Goal: Task Accomplishment & Management: Manage account settings

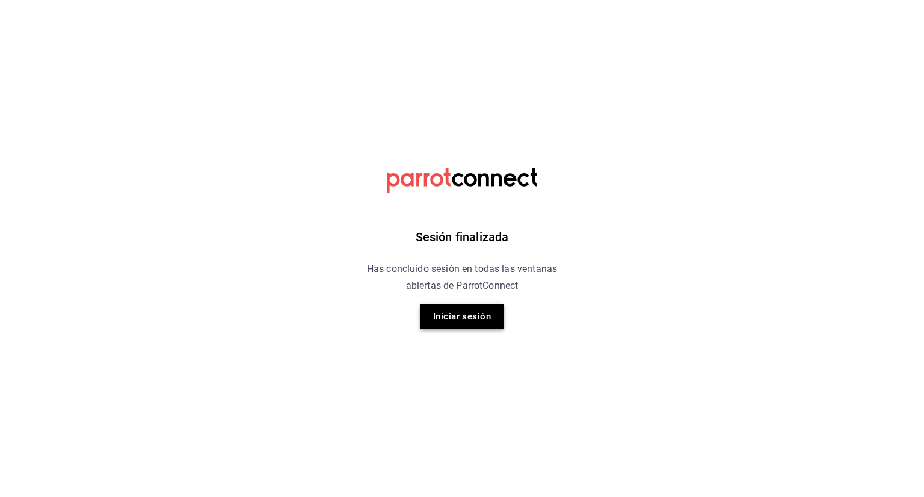
click at [478, 320] on button "Iniciar sesión" at bounding box center [462, 316] width 84 height 25
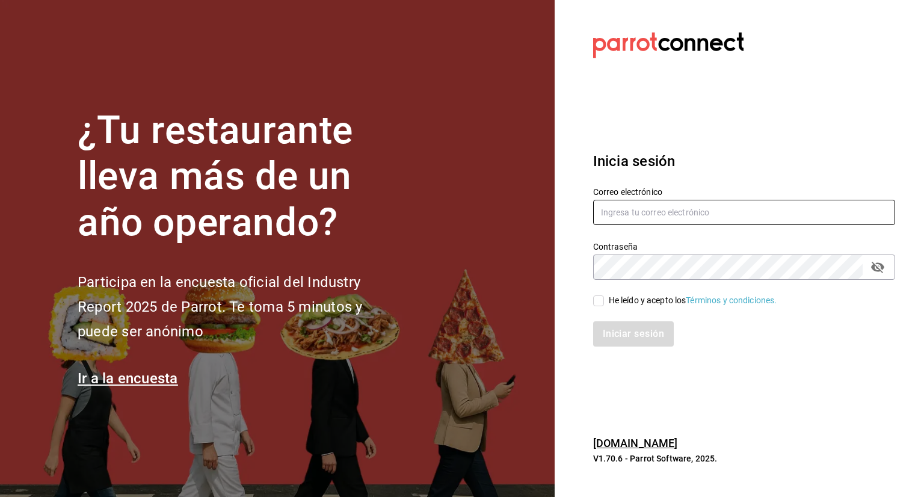
type input "[EMAIL_ADDRESS][DOMAIN_NAME]"
click at [596, 304] on input "He leído y acepto los Términos y condiciones." at bounding box center [598, 300] width 11 height 11
checkbox input "true"
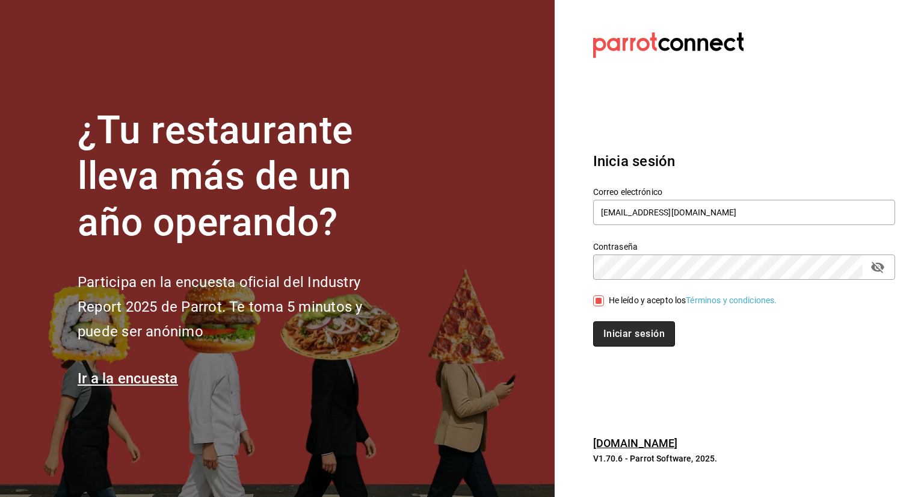
click at [649, 335] on button "Iniciar sesión" at bounding box center [634, 333] width 82 height 25
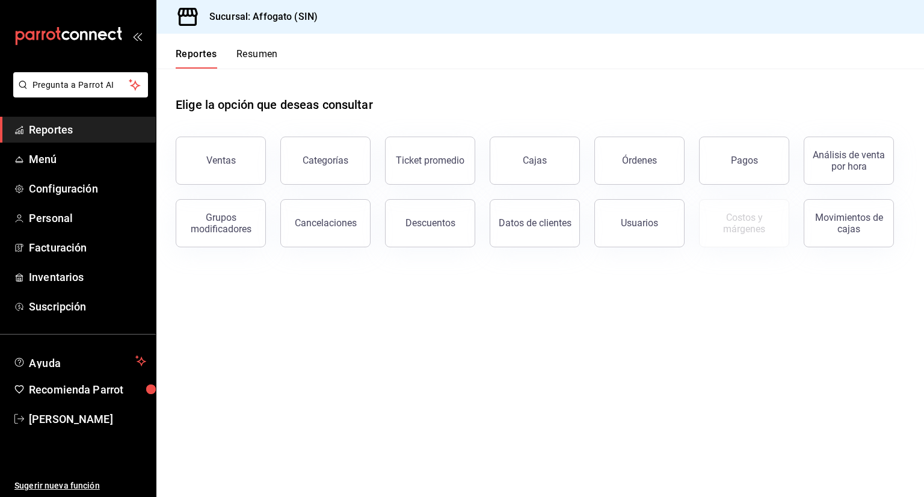
click at [257, 52] on button "Resumen" at bounding box center [256, 58] width 41 height 20
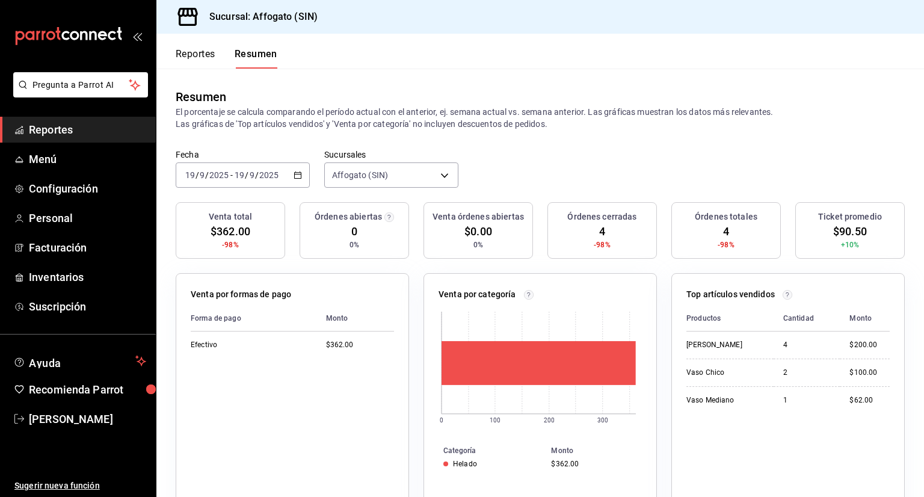
click at [295, 173] on icon "button" at bounding box center [297, 175] width 8 height 8
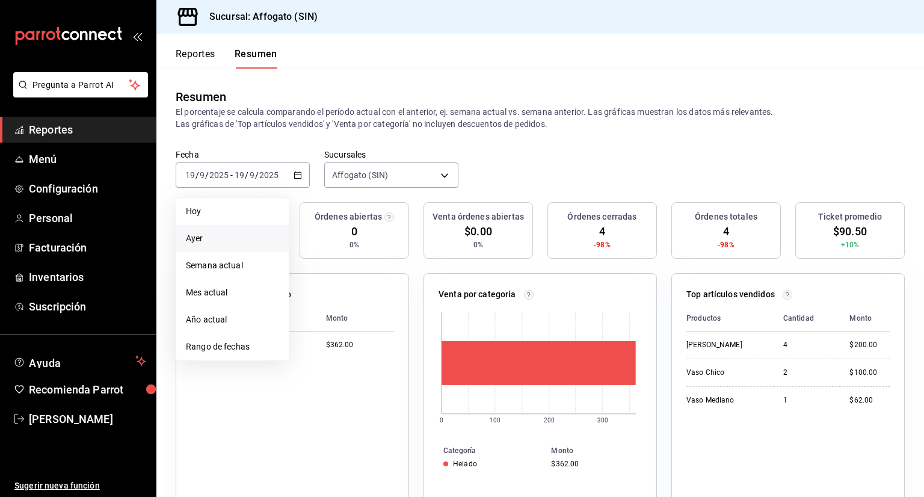
click at [204, 237] on span "Ayer" at bounding box center [232, 238] width 93 height 13
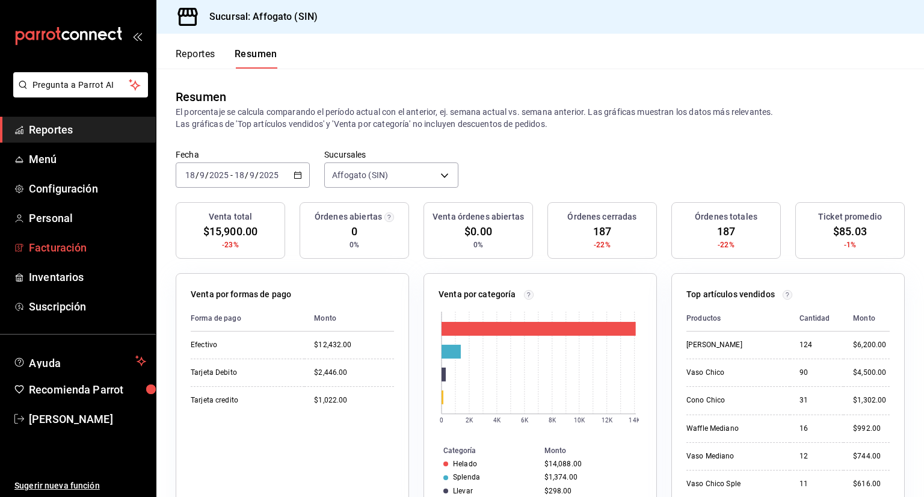
click at [82, 248] on span "Facturación" at bounding box center [87, 247] width 117 height 16
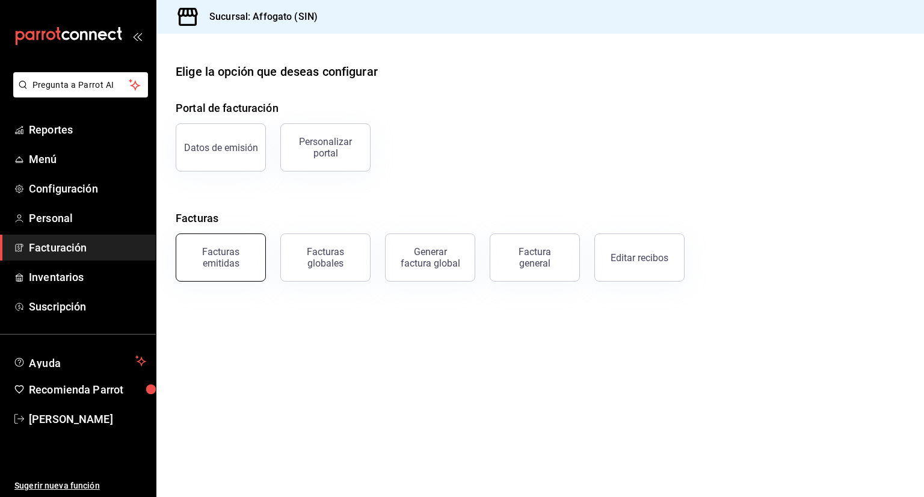
click at [234, 251] on div "Facturas emitidas" at bounding box center [220, 257] width 75 height 23
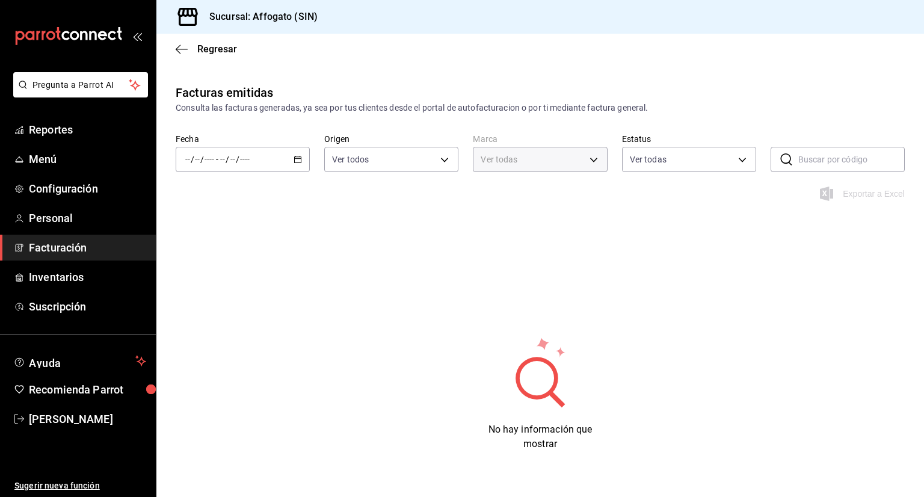
type input "bbc168be-d95f-4a83-8cf4-7438ee6b39ac"
click at [296, 162] on \(Stroke\) "button" at bounding box center [297, 159] width 7 height 7
click at [222, 274] on span "Mes actual" at bounding box center [232, 277] width 93 height 13
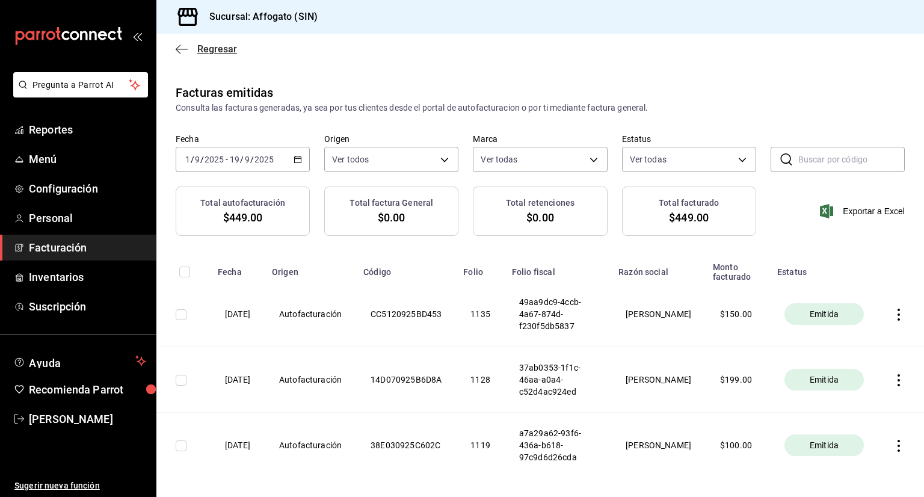
click at [177, 46] on icon "button" at bounding box center [182, 49] width 12 height 11
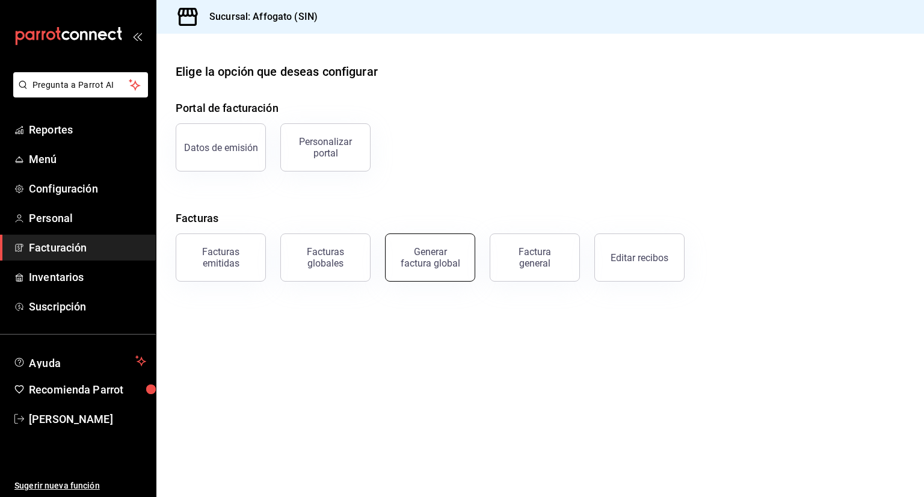
click at [443, 262] on div "Generar factura global" at bounding box center [430, 257] width 60 height 23
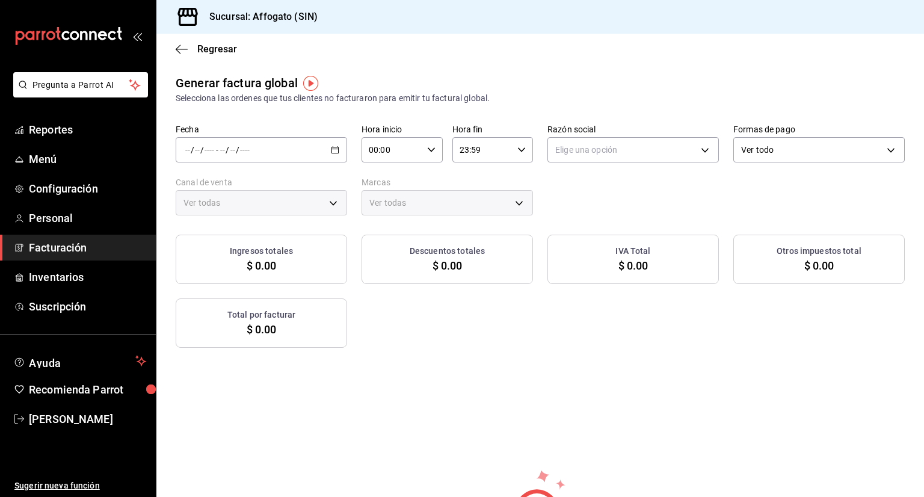
type input "PARROT,UBER_EATS,RAPPI,DIDI_FOOD,ONLINE"
click at [333, 149] on \(Stroke\) "button" at bounding box center [335, 149] width 7 height 1
click at [236, 189] on span "Rango de fechas" at bounding box center [232, 186] width 93 height 13
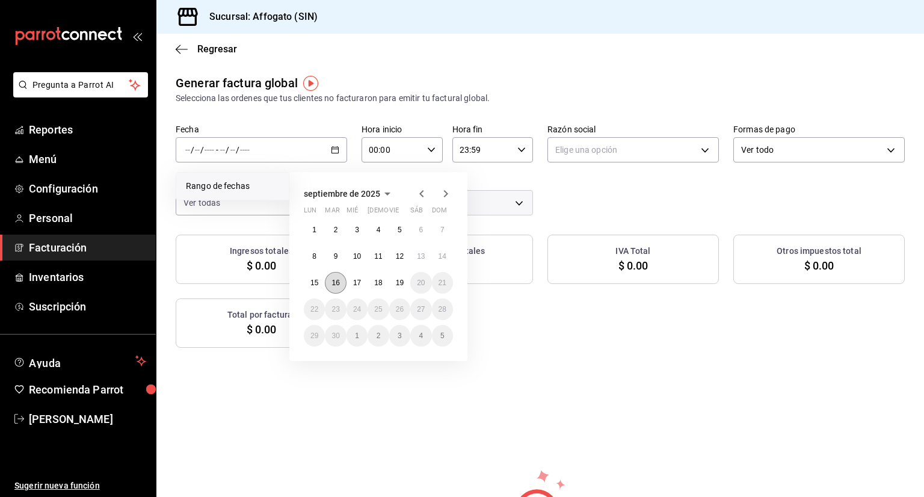
click at [334, 281] on abbr "16" at bounding box center [335, 282] width 8 height 8
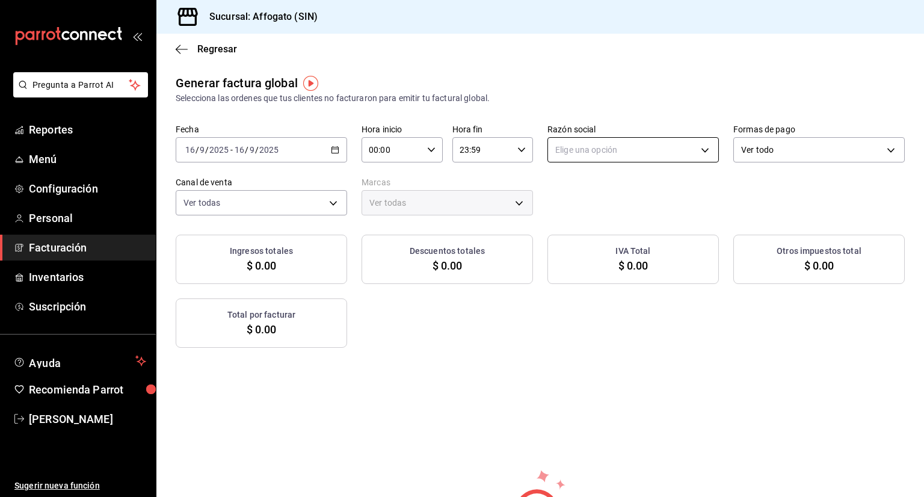
click at [693, 147] on body "Pregunta a Parrot AI Reportes Menú Configuración Personal Facturación Inventari…" at bounding box center [462, 248] width 924 height 497
click at [622, 207] on li "[PERSON_NAME]" at bounding box center [627, 211] width 168 height 22
type input "75c015e8-5138-4c17-886d-1abe1406d2d4"
type input "bbc168be-d95f-4a83-8cf4-7438ee6b39ac"
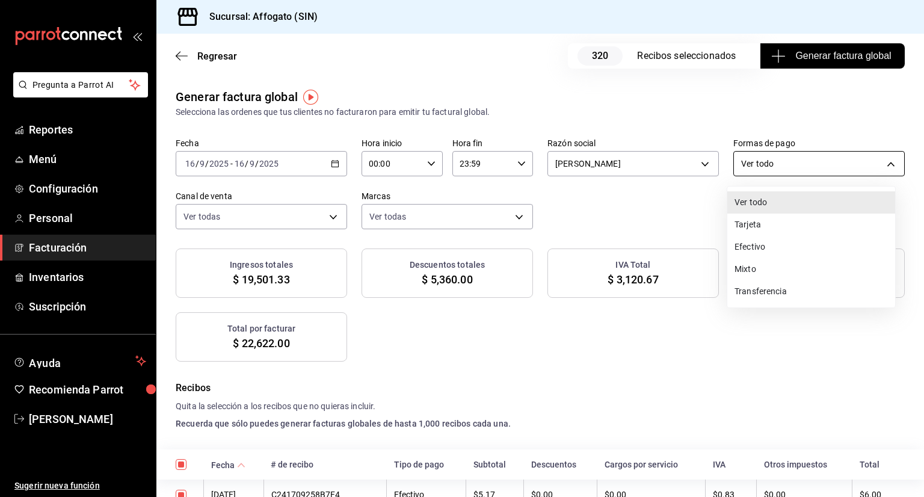
click at [882, 164] on body "Pregunta a Parrot AI Reportes Menú Configuración Personal Facturación Inventari…" at bounding box center [462, 248] width 924 height 497
click at [761, 246] on li "Efectivo" at bounding box center [811, 247] width 168 height 22
type input "CASH"
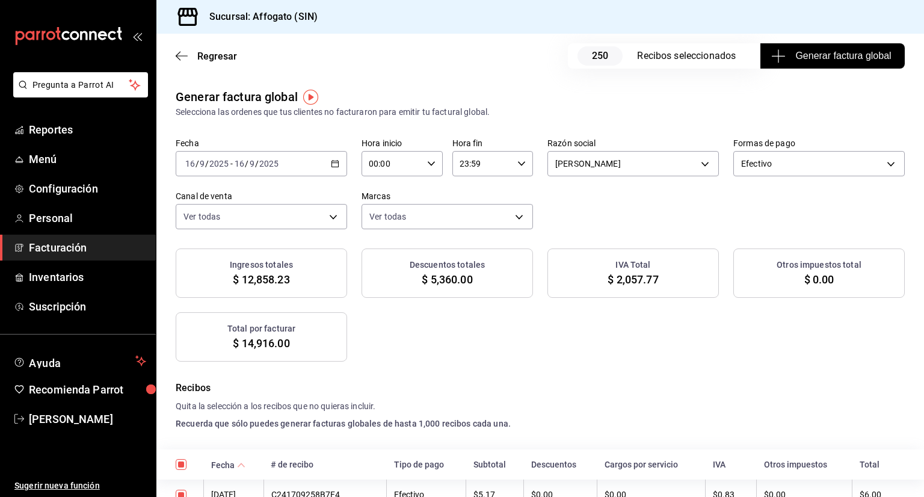
click at [819, 58] on span "Generar factura global" at bounding box center [831, 56] width 117 height 14
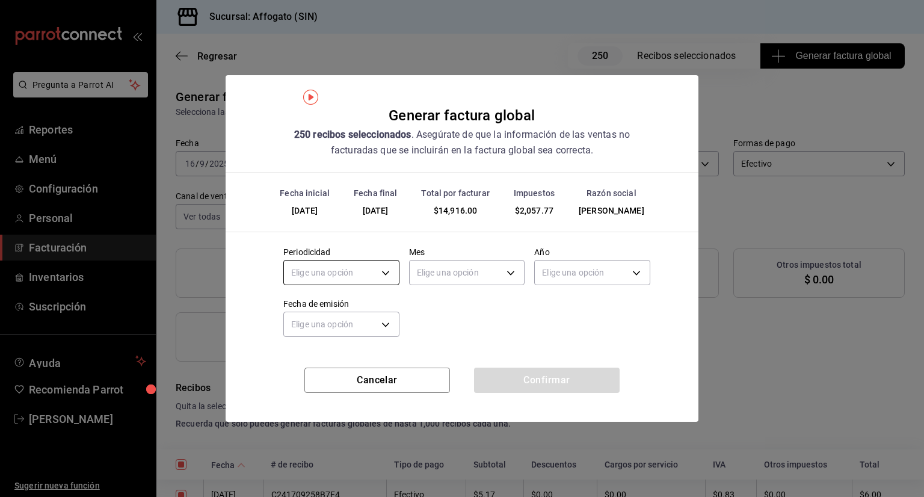
click at [390, 273] on body "Pregunta a Parrot AI Reportes Menú Configuración Personal Facturación Inventari…" at bounding box center [462, 248] width 924 height 497
click at [305, 307] on li "Diario" at bounding box center [341, 310] width 115 height 20
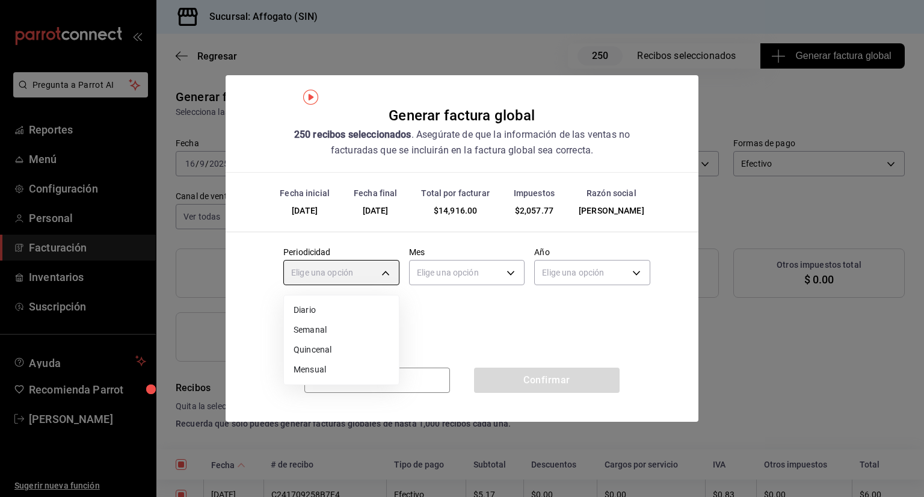
type input "DAILY"
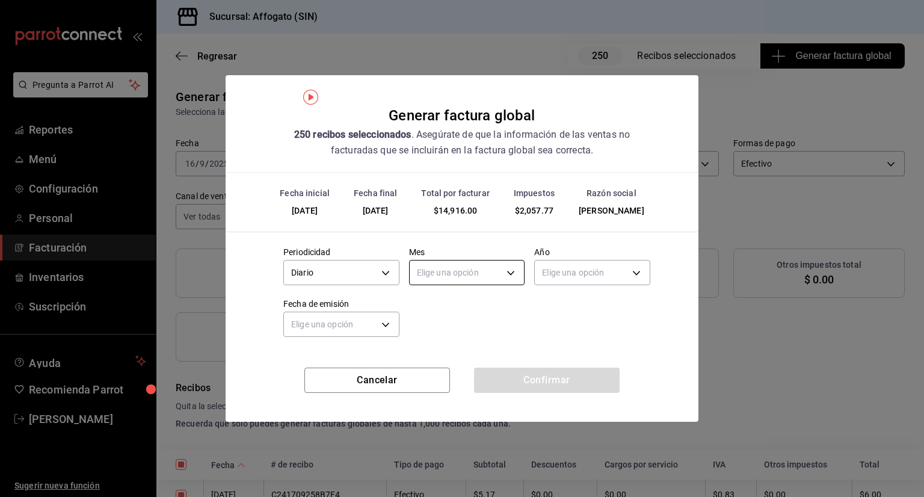
click at [510, 265] on body "Pregunta a Parrot AI Reportes Menú Configuración Personal Facturación Inventari…" at bounding box center [462, 248] width 924 height 497
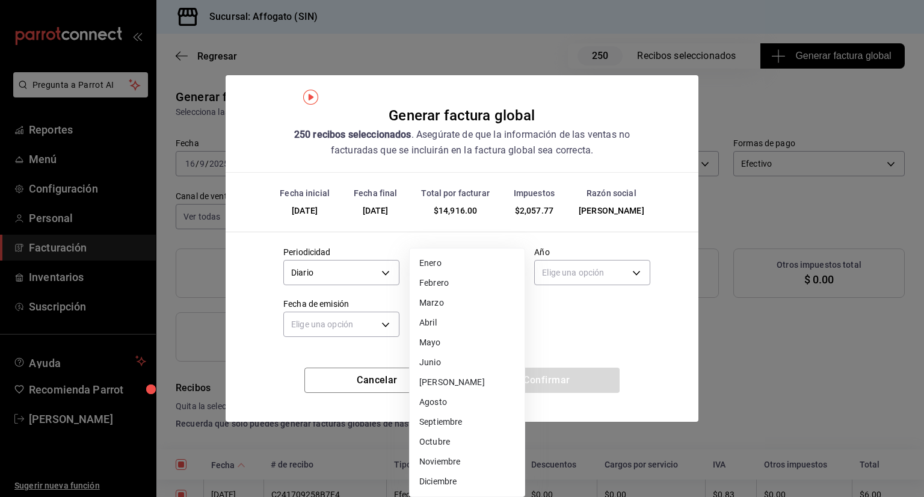
click at [453, 421] on li "Septiembre" at bounding box center [466, 422] width 115 height 20
type input "9"
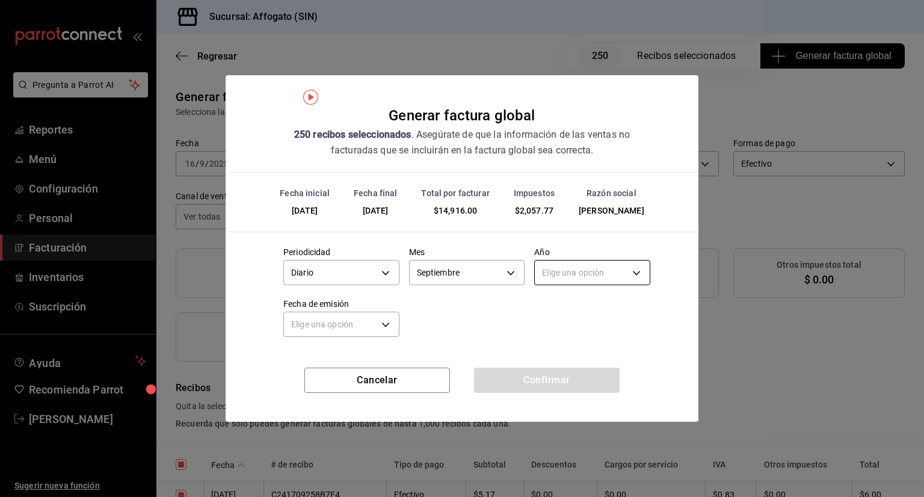
click at [637, 273] on body "Pregunta a Parrot AI Reportes Menú Configuración Personal Facturación Inventari…" at bounding box center [462, 248] width 924 height 497
click at [556, 306] on li "2025" at bounding box center [592, 310] width 115 height 20
type input "2025"
click at [389, 323] on body "Pregunta a Parrot AI Reportes Menú Configuración Personal Facturación Inventari…" at bounding box center [462, 248] width 924 height 497
click at [301, 381] on li "Ayer" at bounding box center [341, 382] width 115 height 20
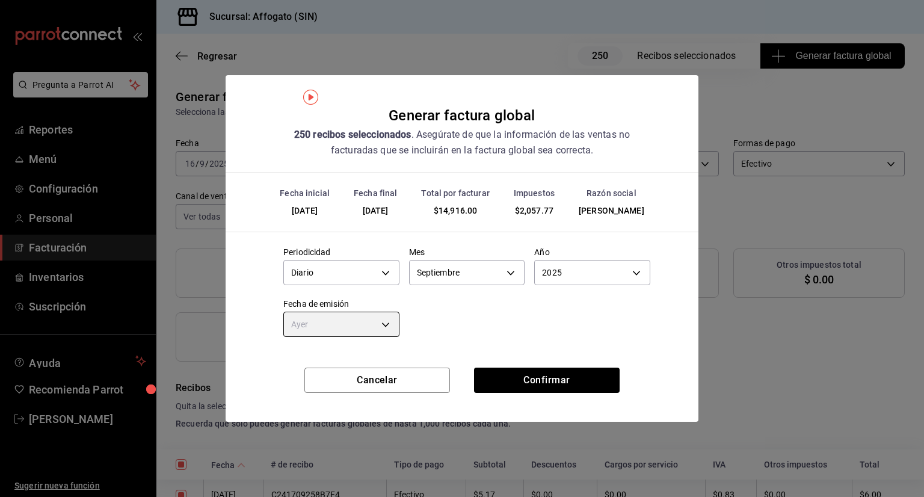
type input "[DATE]"
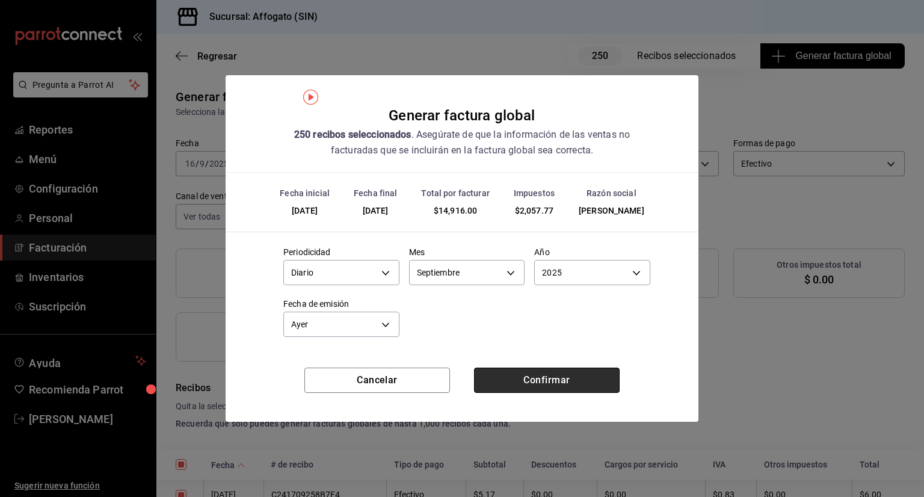
click at [528, 372] on button "Confirmar" at bounding box center [547, 379] width 146 height 25
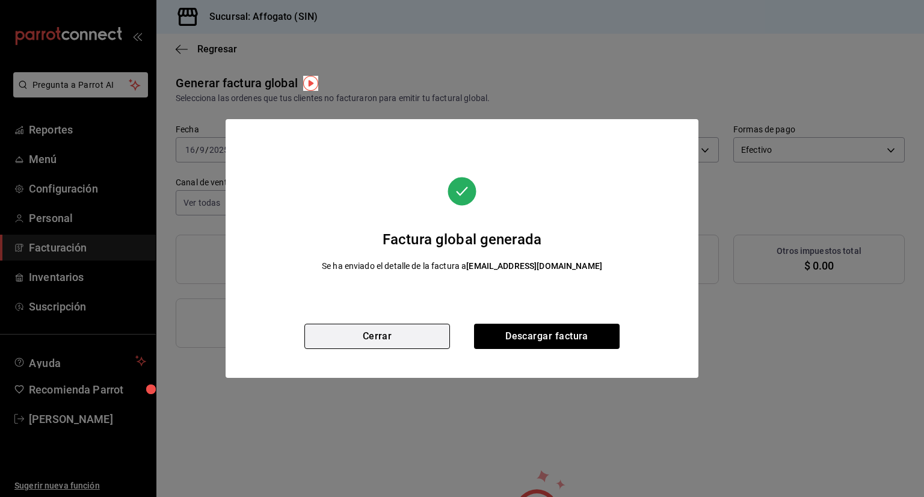
click at [411, 335] on button "Cerrar" at bounding box center [377, 335] width 146 height 25
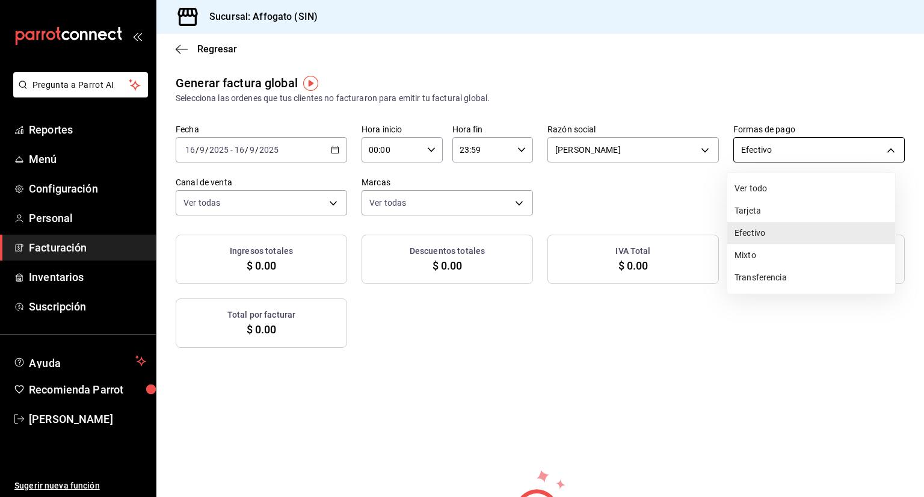
click at [883, 147] on body "Pregunta a Parrot AI Reportes Menú Configuración Personal Facturación Inventari…" at bounding box center [462, 248] width 924 height 497
click at [759, 209] on li "Tarjeta" at bounding box center [811, 211] width 168 height 22
type input "CARD"
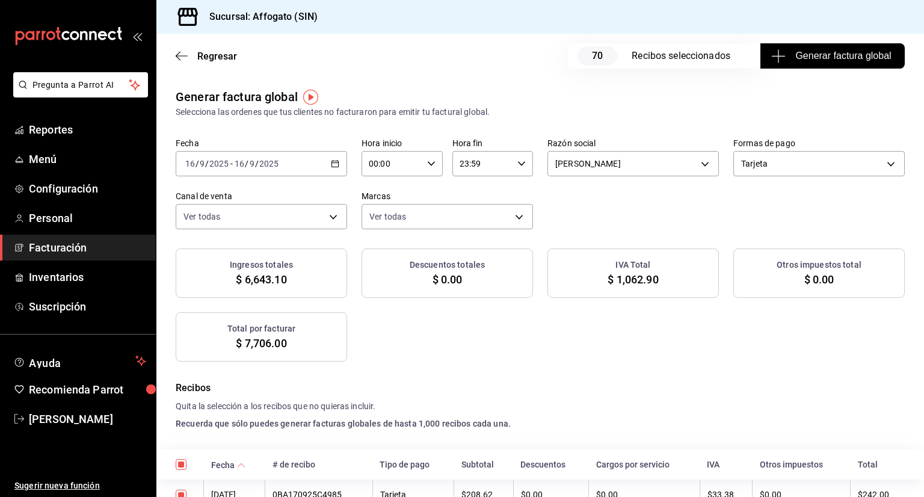
click at [820, 54] on span "Generar factura global" at bounding box center [831, 56] width 117 height 14
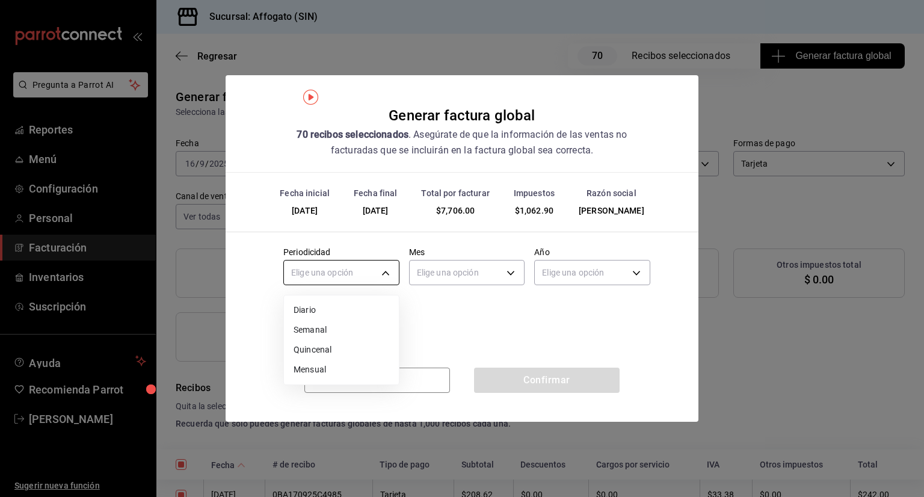
click at [384, 271] on body "Pregunta a Parrot AI Reportes Menú Configuración Personal Facturación Inventari…" at bounding box center [462, 248] width 924 height 497
click at [303, 308] on li "Diario" at bounding box center [341, 310] width 115 height 20
type input "DAILY"
click at [515, 268] on body "Pregunta a Parrot AI Reportes Menú Configuración Personal Facturación Inventari…" at bounding box center [462, 248] width 924 height 497
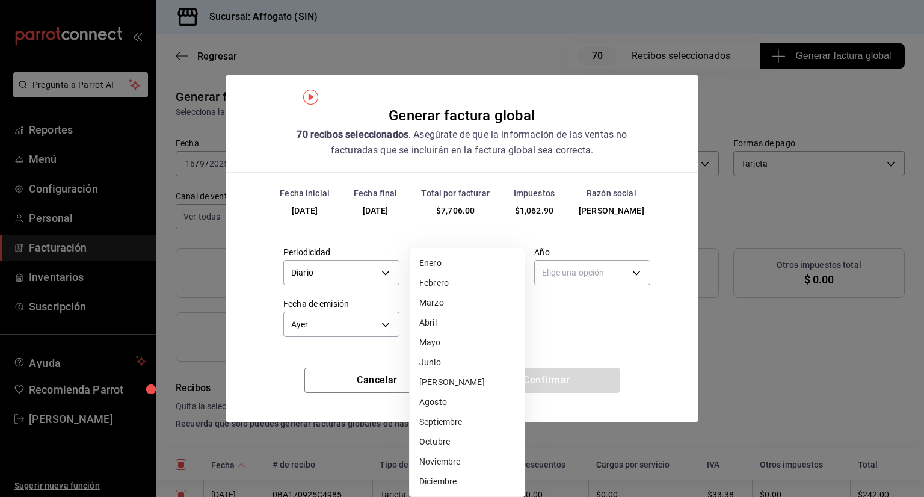
click at [461, 423] on li "Septiembre" at bounding box center [466, 422] width 115 height 20
type input "9"
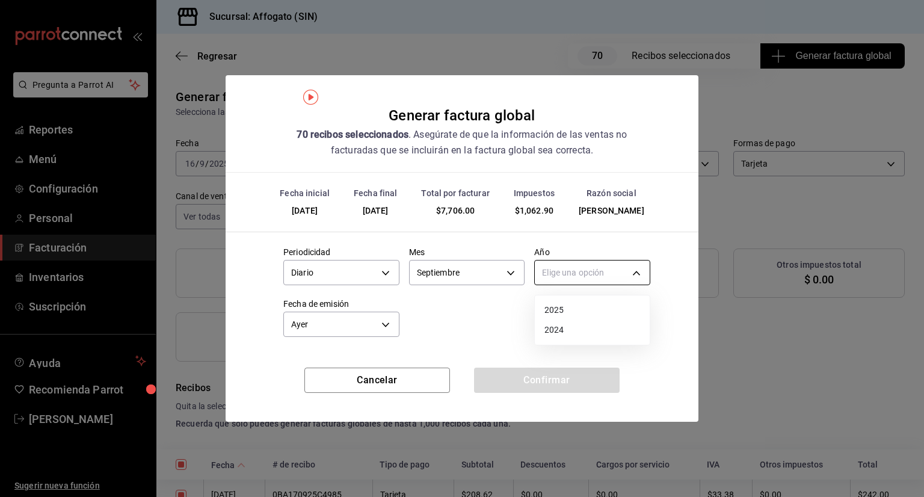
click at [637, 270] on body "Pregunta a Parrot AI Reportes Menú Configuración Personal Facturación Inventari…" at bounding box center [462, 248] width 924 height 497
click at [554, 308] on li "2025" at bounding box center [592, 310] width 115 height 20
type input "2025"
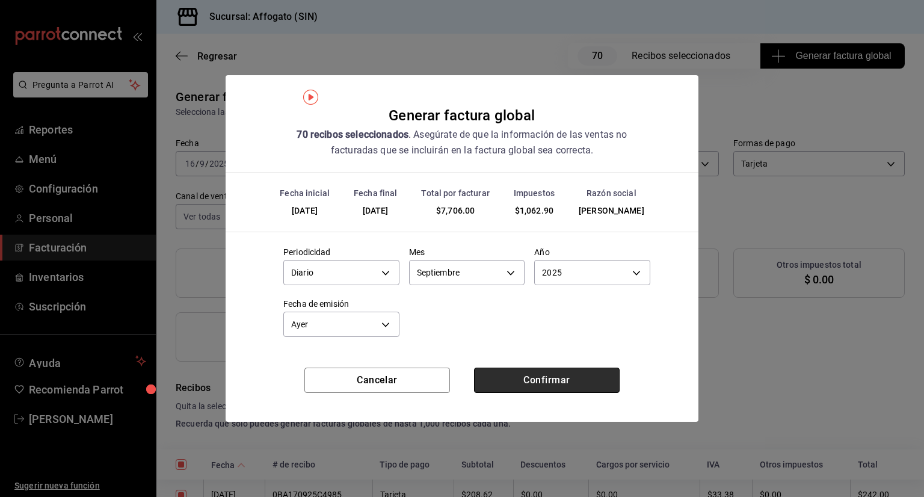
click at [553, 378] on button "Confirmar" at bounding box center [547, 379] width 146 height 25
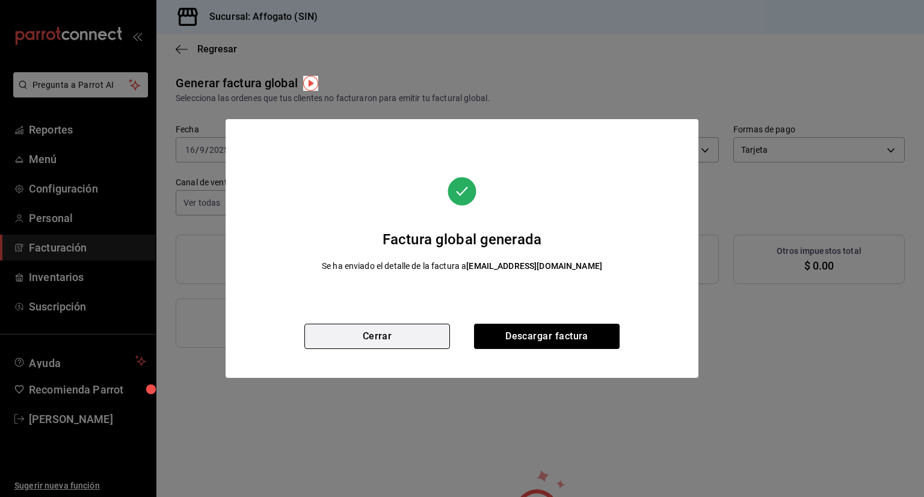
click at [385, 342] on button "Cerrar" at bounding box center [377, 335] width 146 height 25
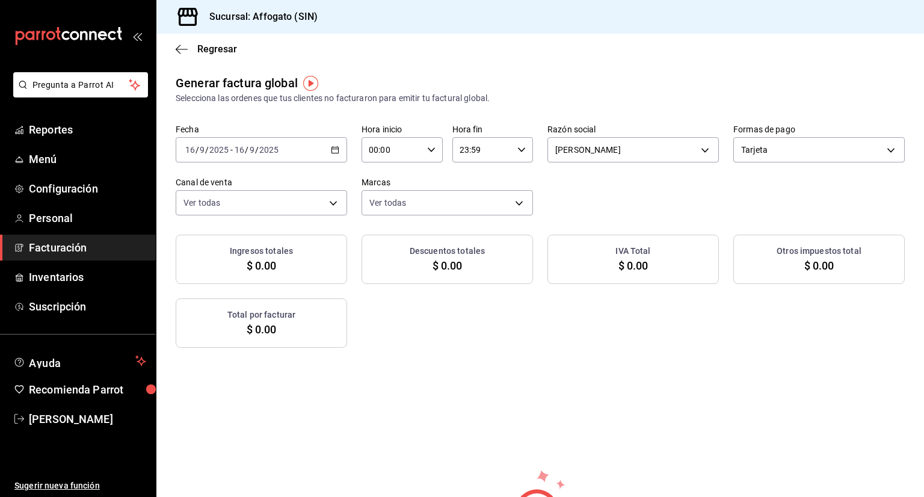
click at [92, 247] on span "Facturación" at bounding box center [87, 247] width 117 height 16
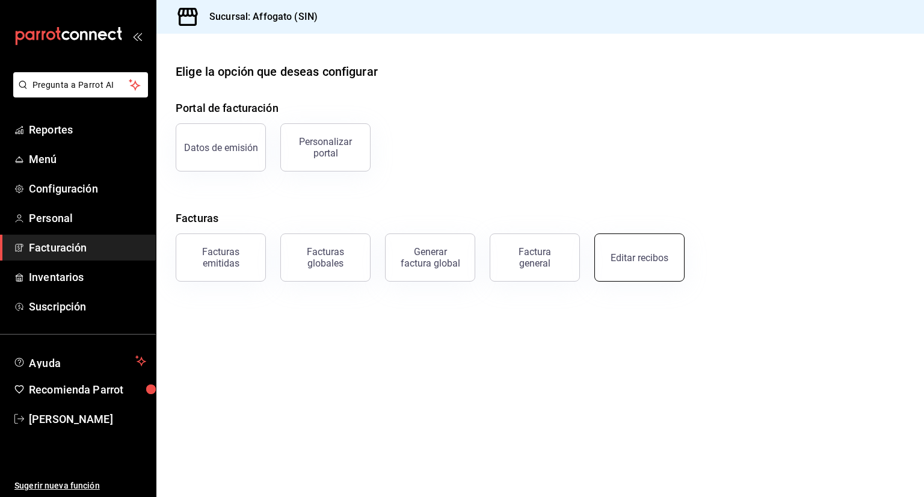
click at [625, 256] on div "Editar recibos" at bounding box center [639, 257] width 58 height 11
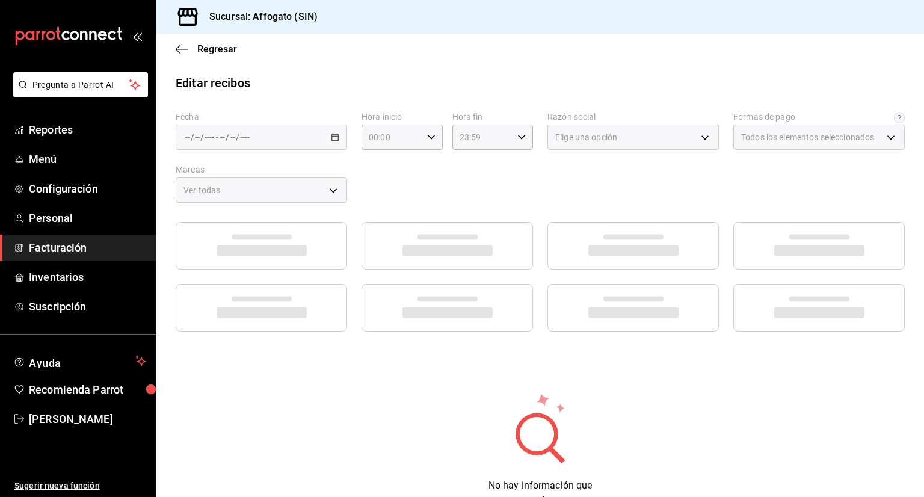
type input "1db67f47-450b-4ae6-8e35-7ef6388c7fc5"
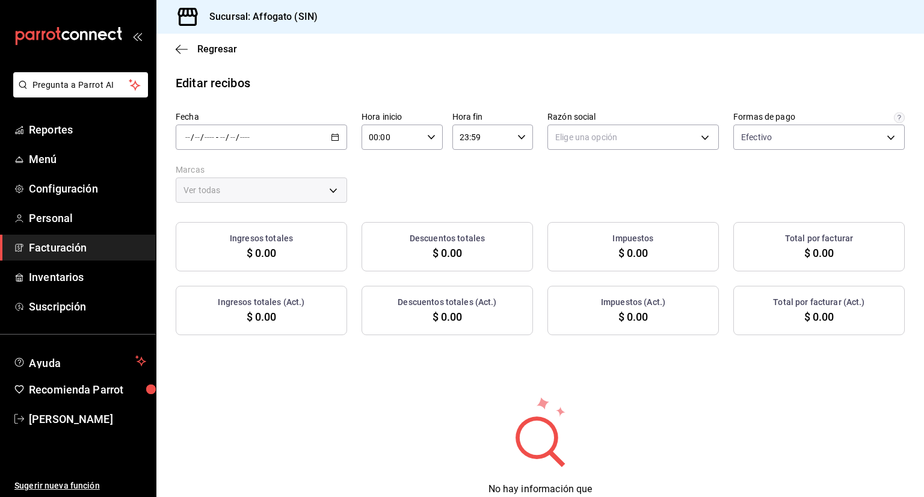
click at [337, 130] on div "/ / - / /" at bounding box center [261, 136] width 171 height 25
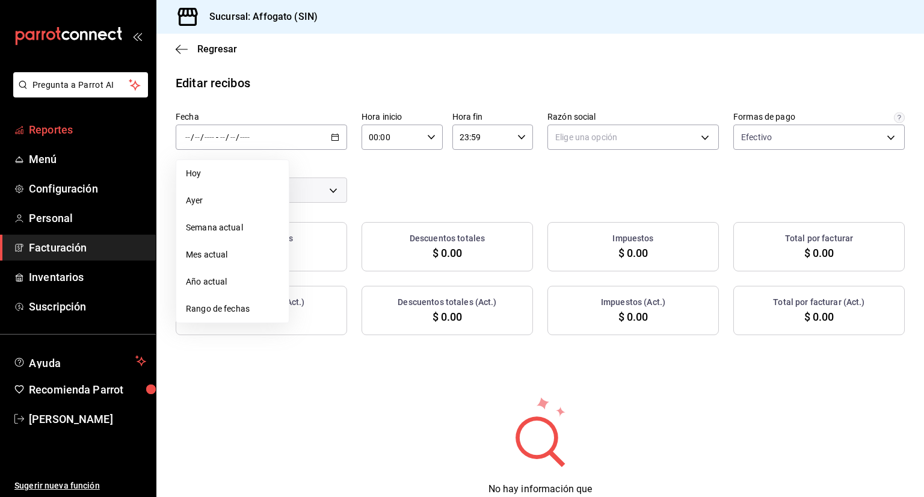
click at [72, 129] on span "Reportes" at bounding box center [87, 129] width 117 height 16
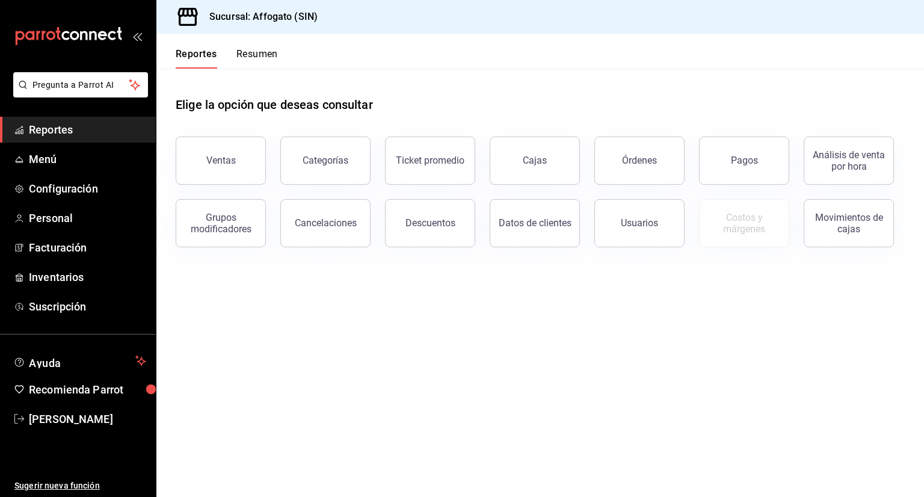
click at [256, 56] on button "Resumen" at bounding box center [256, 58] width 41 height 20
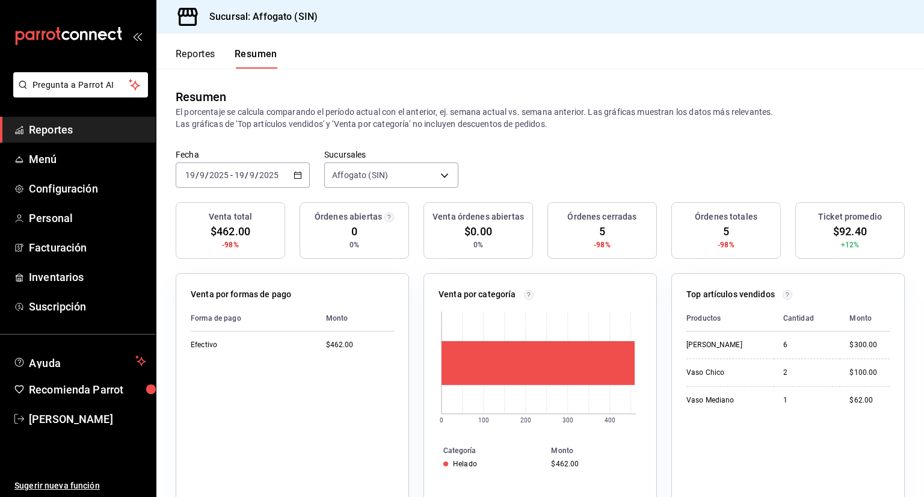
click at [298, 174] on icon "button" at bounding box center [297, 175] width 8 height 8
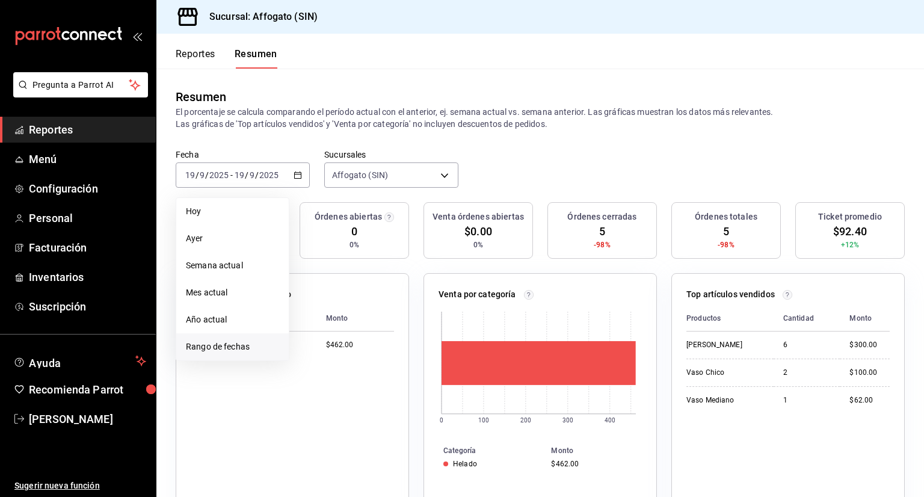
click at [234, 344] on span "Rango de fechas" at bounding box center [232, 346] width 93 height 13
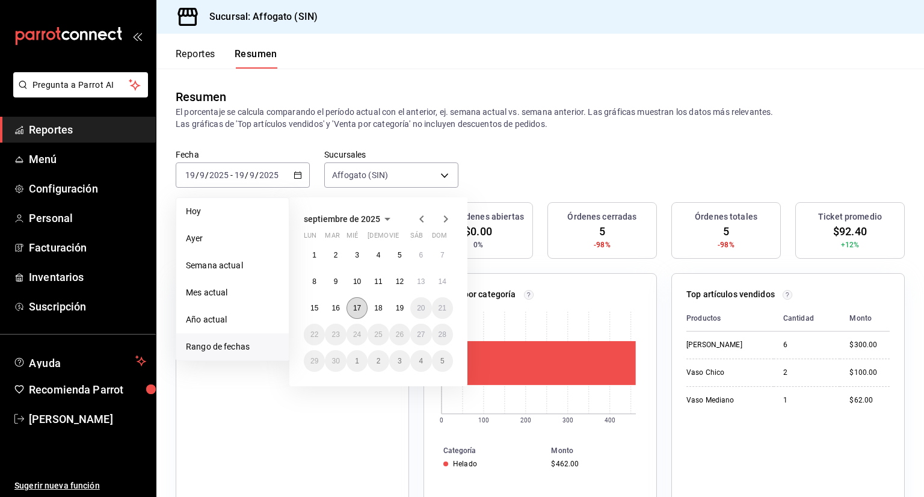
click at [355, 308] on abbr "17" at bounding box center [357, 308] width 8 height 8
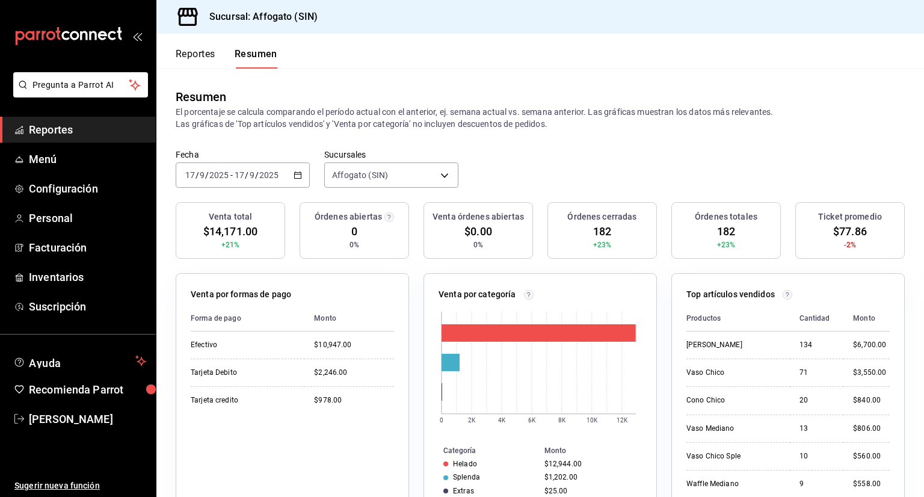
click at [298, 175] on icon "button" at bounding box center [297, 175] width 8 height 8
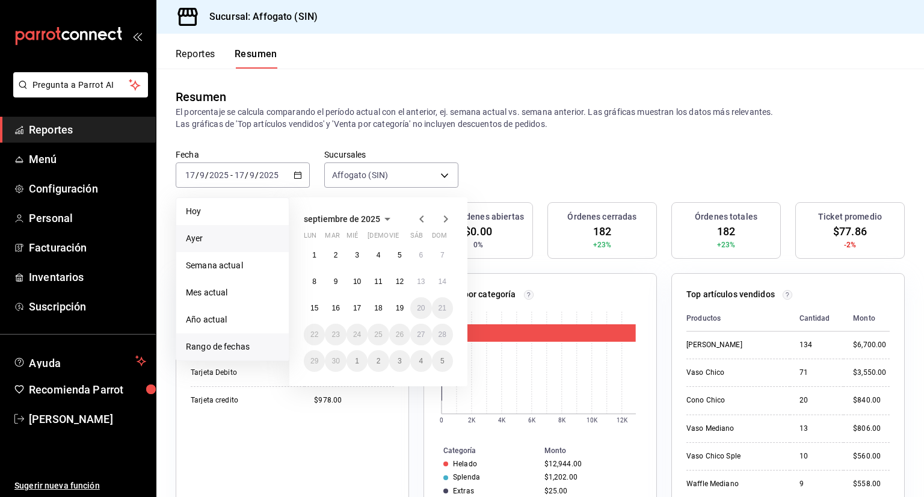
click at [231, 239] on span "Ayer" at bounding box center [232, 238] width 93 height 13
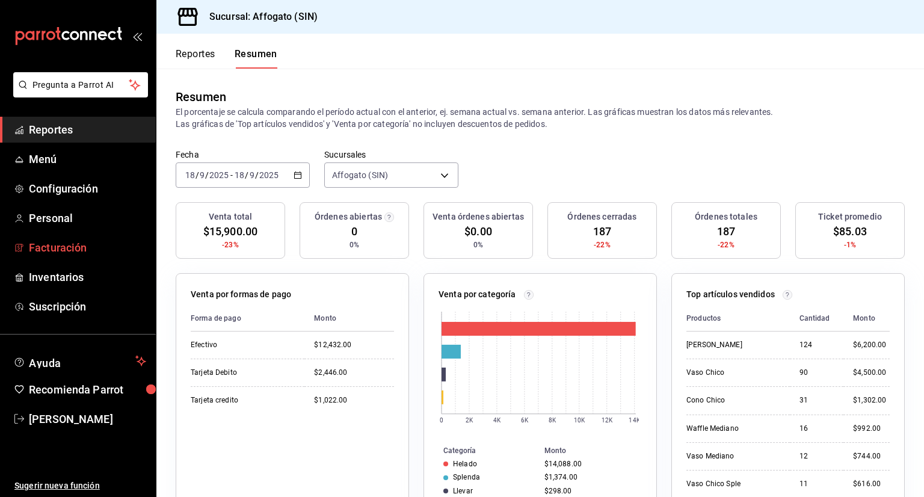
click at [91, 251] on span "Facturación" at bounding box center [87, 247] width 117 height 16
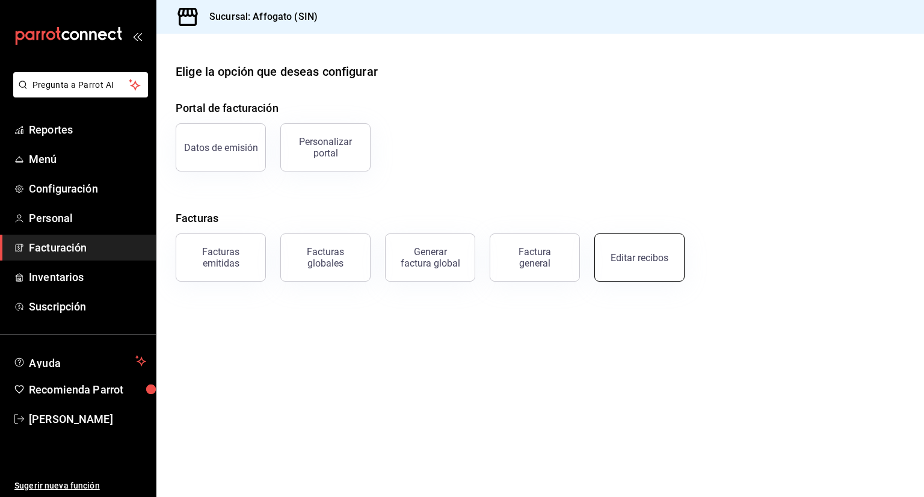
click at [648, 258] on div "Editar recibos" at bounding box center [639, 257] width 58 height 11
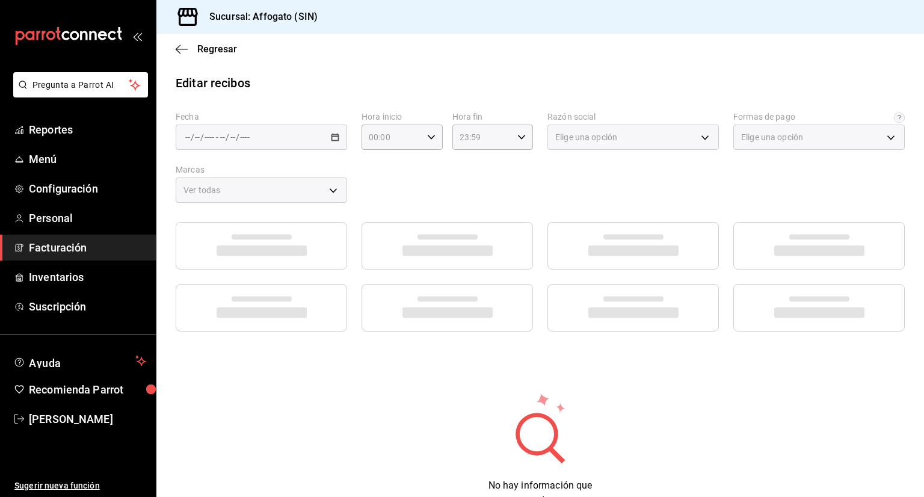
type input "1db67f47-450b-4ae6-8e35-7ef6388c7fc5"
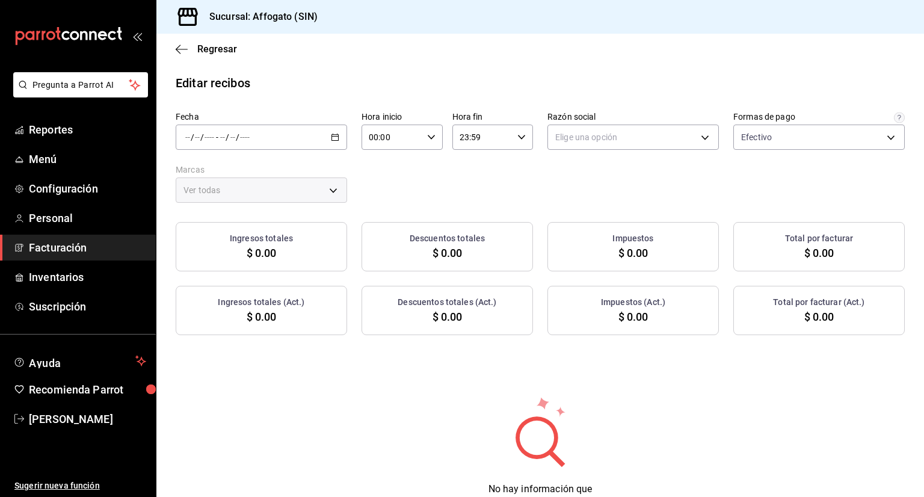
click at [332, 134] on icon "button" at bounding box center [335, 137] width 8 height 8
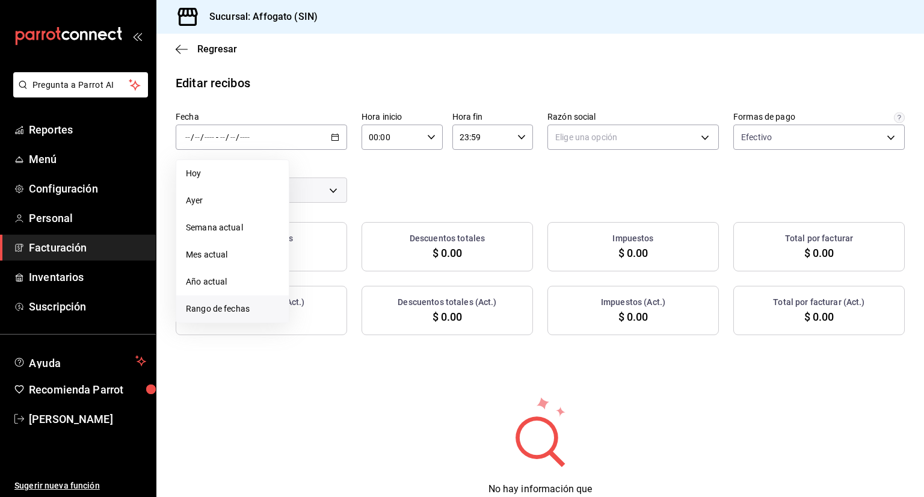
click at [253, 308] on span "Rango de fechas" at bounding box center [232, 308] width 93 height 13
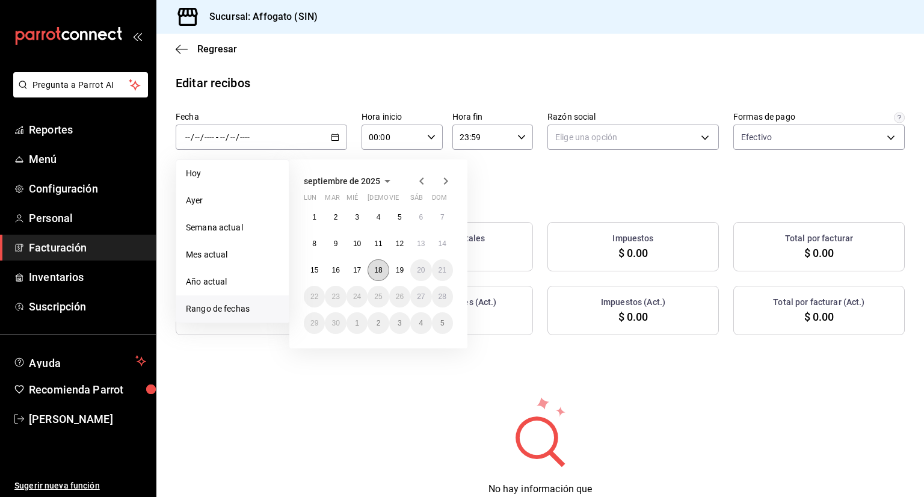
click at [381, 272] on abbr "18" at bounding box center [378, 270] width 8 height 8
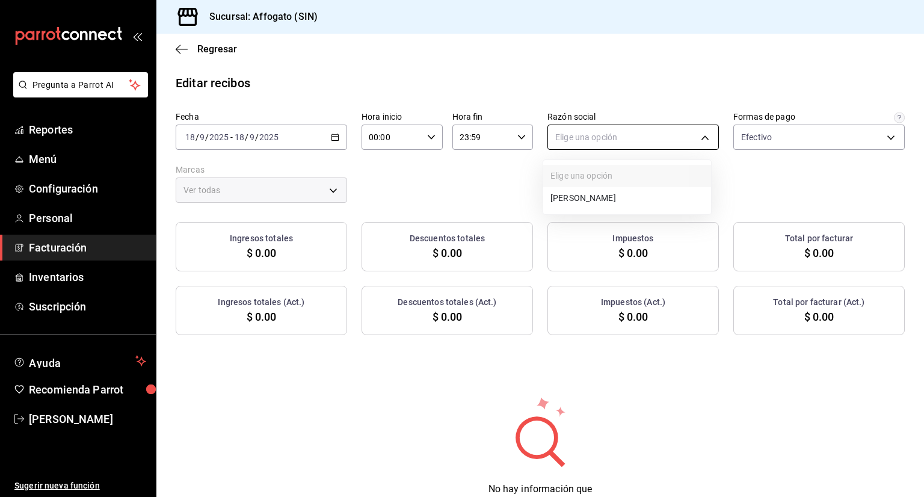
click at [699, 136] on body "Pregunta a Parrot AI Reportes Menú Configuración Personal Facturación Inventari…" at bounding box center [462, 248] width 924 height 497
click at [646, 200] on li "[PERSON_NAME]" at bounding box center [627, 198] width 168 height 22
type input "75c015e8-5138-4c17-886d-1abe1406d2d4"
type input "bbc168be-d95f-4a83-8cf4-7438ee6b39ac"
